Goal: Complete application form

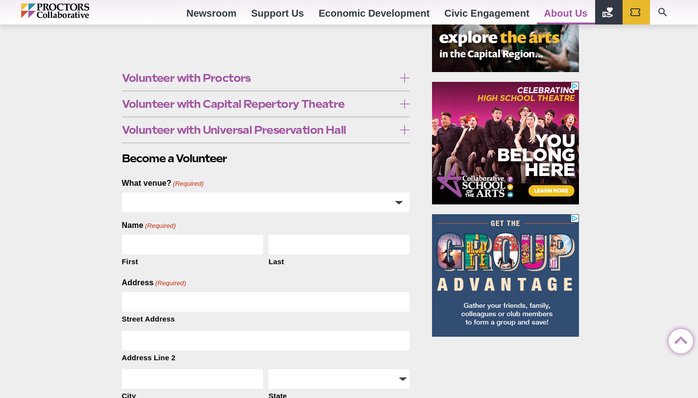
scroll to position [407, 0]
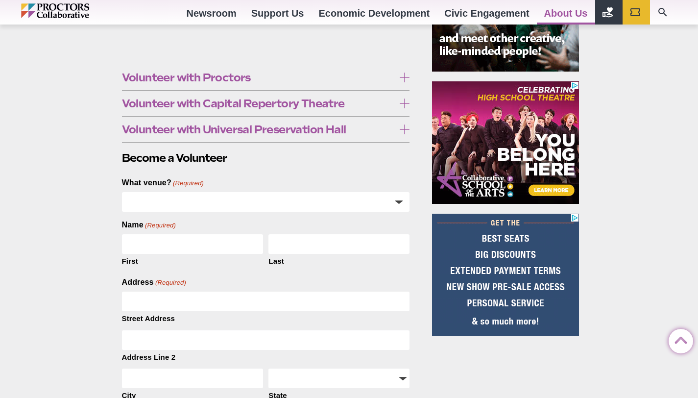
click at [185, 76] on span "Volunteer with Proctors" at bounding box center [258, 77] width 273 height 11
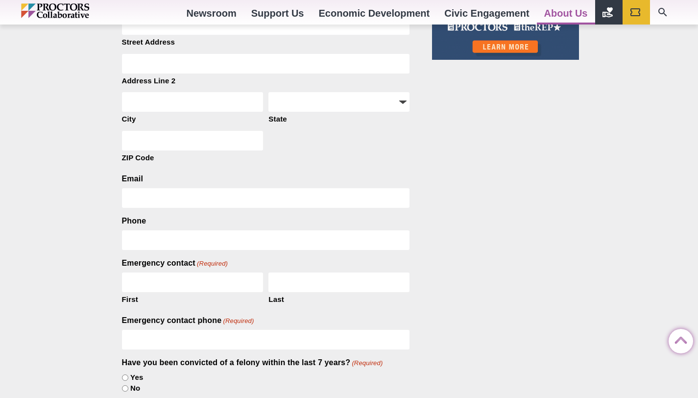
scroll to position [685, 0]
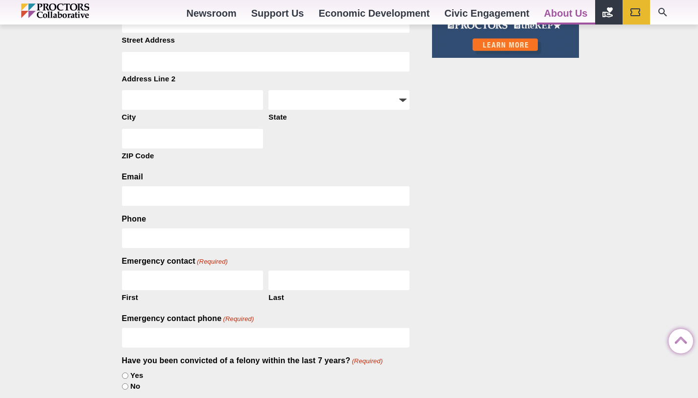
click at [171, 272] on strong "click here" at bounding box center [174, 273] width 39 height 10
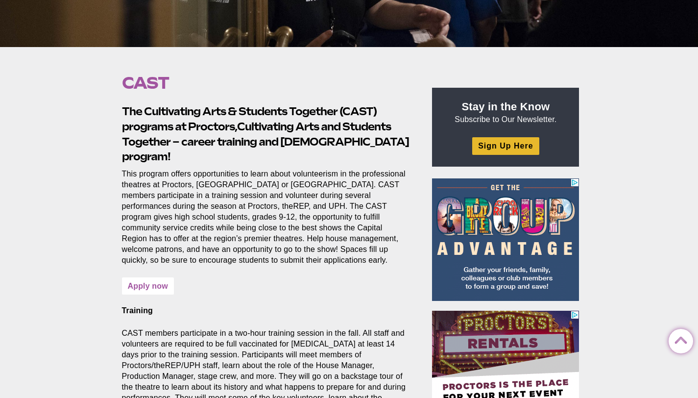
scroll to position [262, 0]
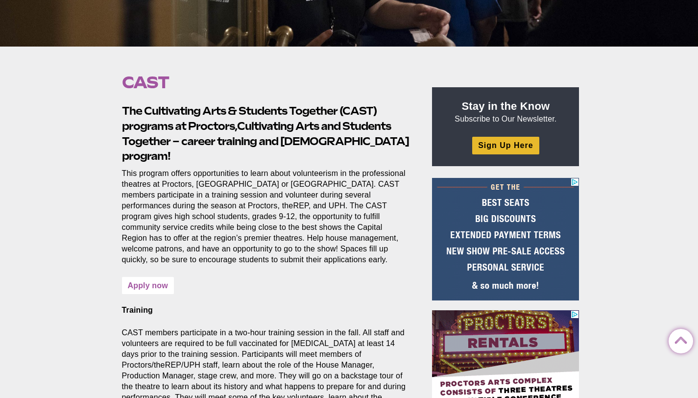
click at [158, 277] on link "Apply now" at bounding box center [148, 285] width 52 height 17
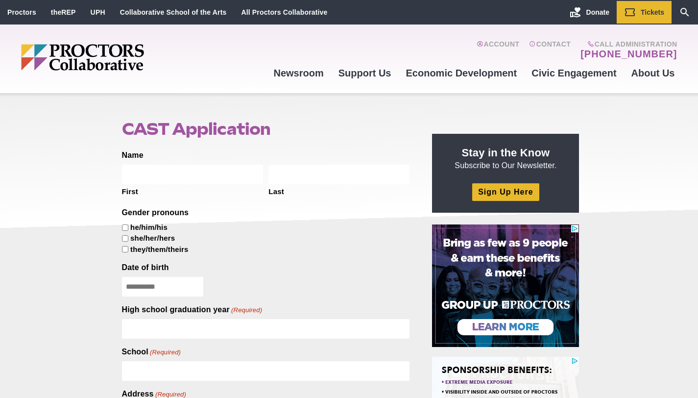
click at [153, 178] on input "First" at bounding box center [192, 174] width 141 height 20
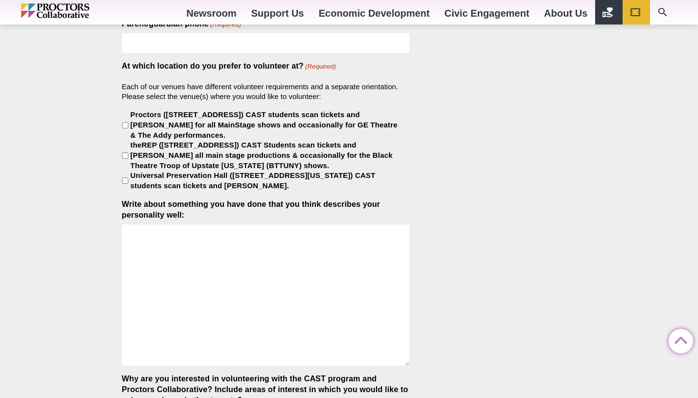
scroll to position [603, 0]
